Goal: Information Seeking & Learning: Learn about a topic

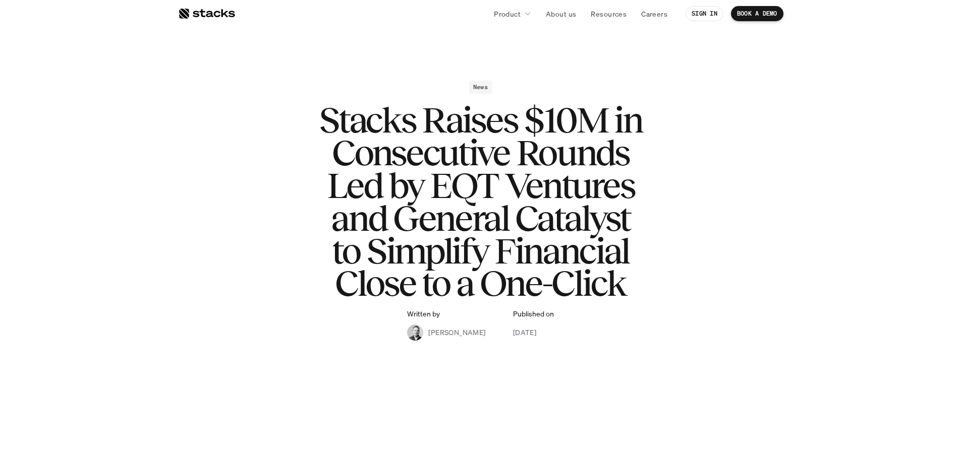
click at [507, 153] on h1 "Stacks Raises $10M in Consecutive Rounds Led by EQT Ventures and General Cataly…" at bounding box center [480, 202] width 403 height 196
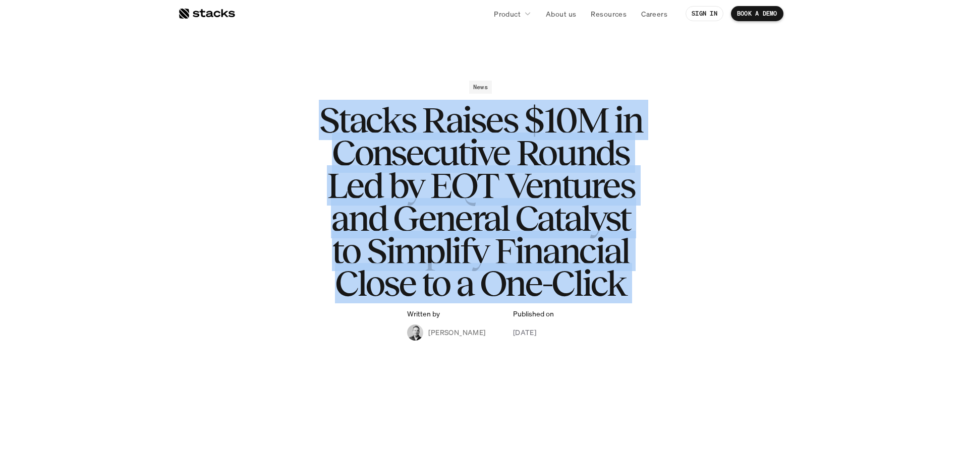
click at [507, 153] on h1 "Stacks Raises $10M in Consecutive Rounds Led by EQT Ventures and General Cataly…" at bounding box center [480, 202] width 403 height 196
click at [541, 154] on h1 "Stacks Raises $10M in Consecutive Rounds Led by EQT Ventures and General Cataly…" at bounding box center [480, 202] width 403 height 196
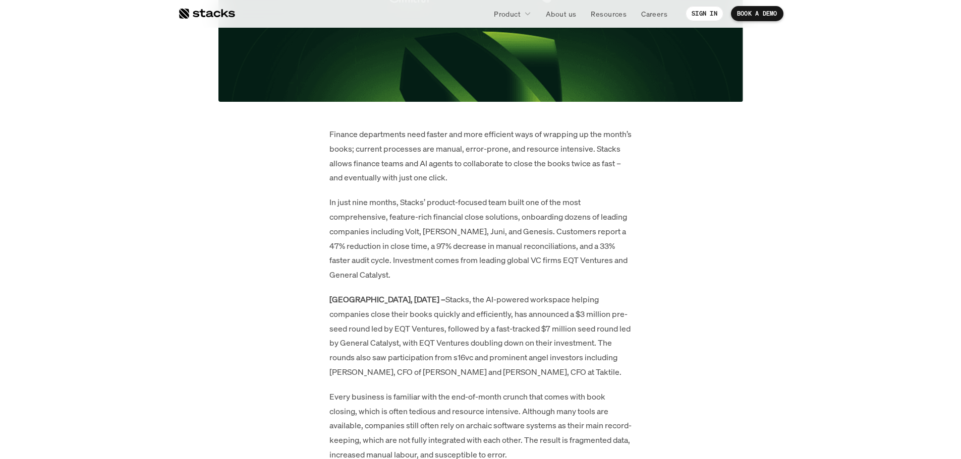
scroll to position [504, 0]
